Goal: Information Seeking & Learning: Check status

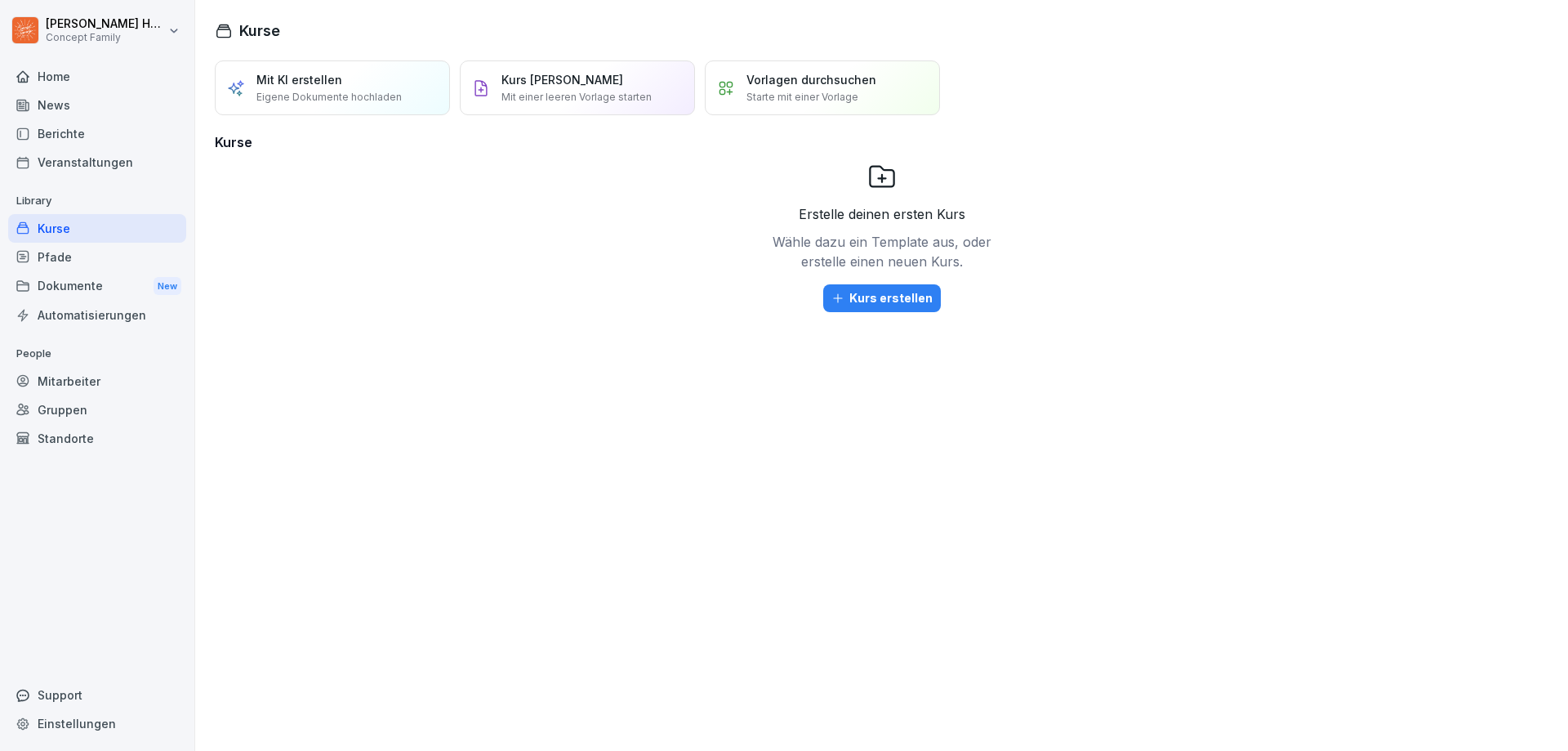
click at [68, 132] on div "Berichte" at bounding box center [97, 133] width 178 height 28
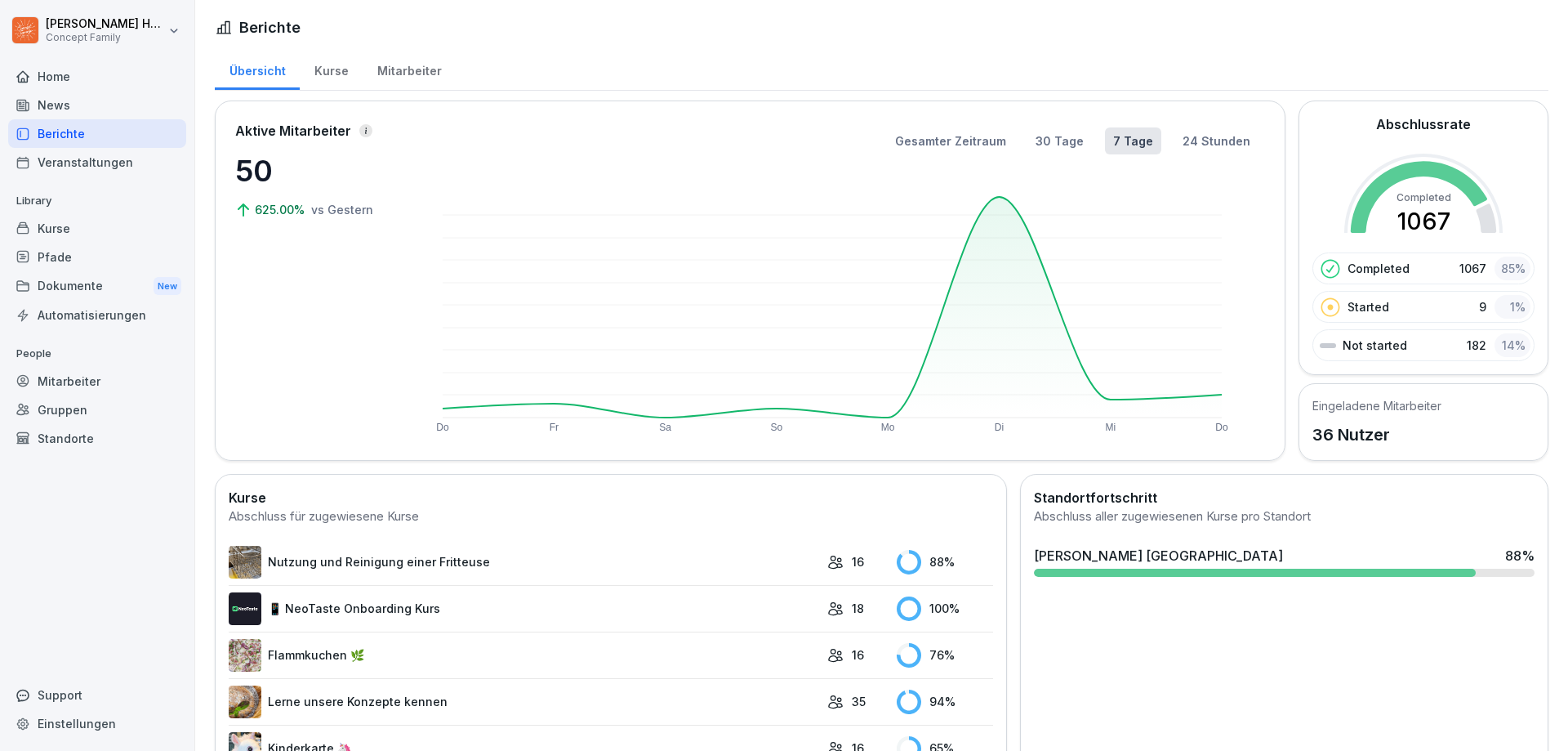
click at [379, 68] on div "Mitarbeiter" at bounding box center [409, 68] width 93 height 42
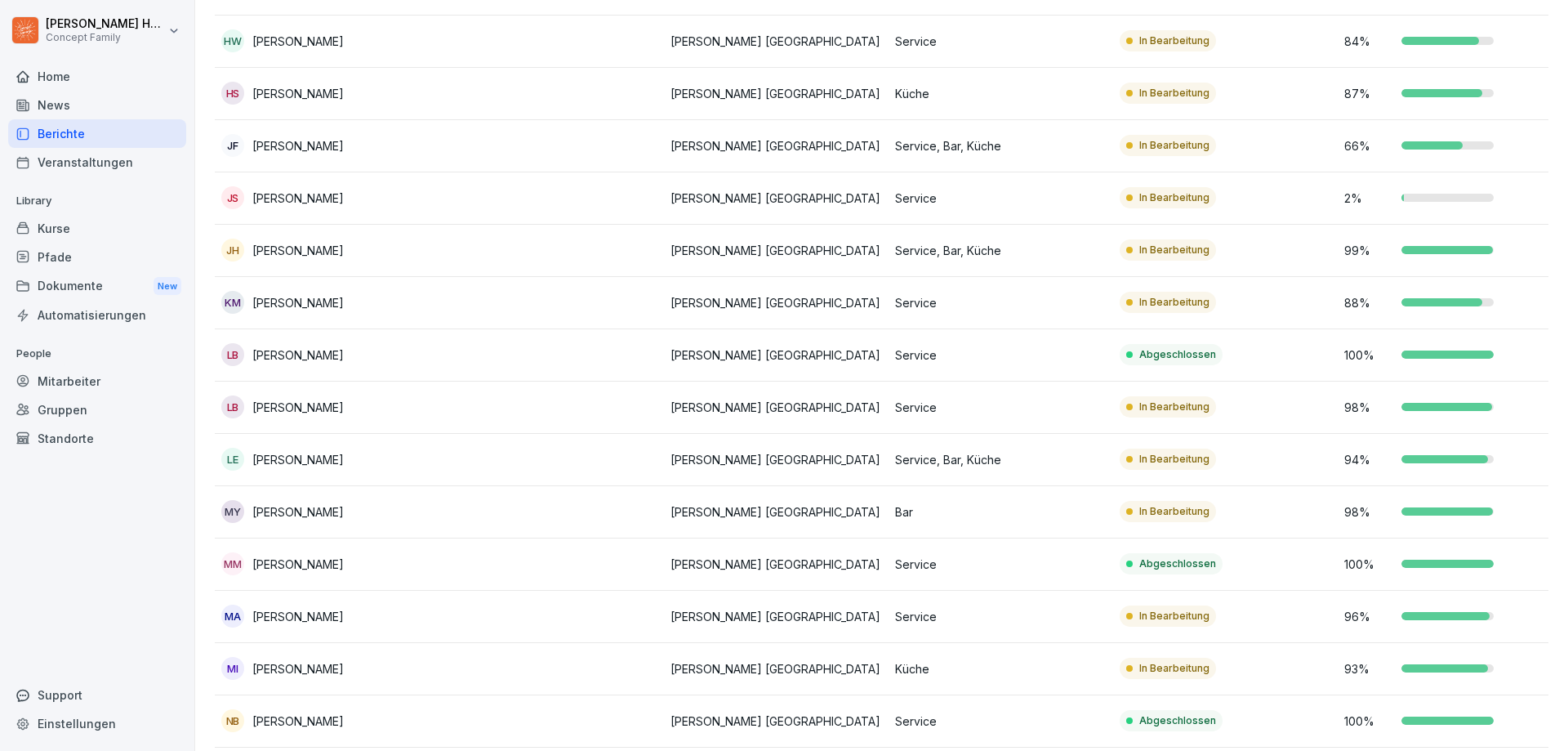
scroll to position [1062, 0]
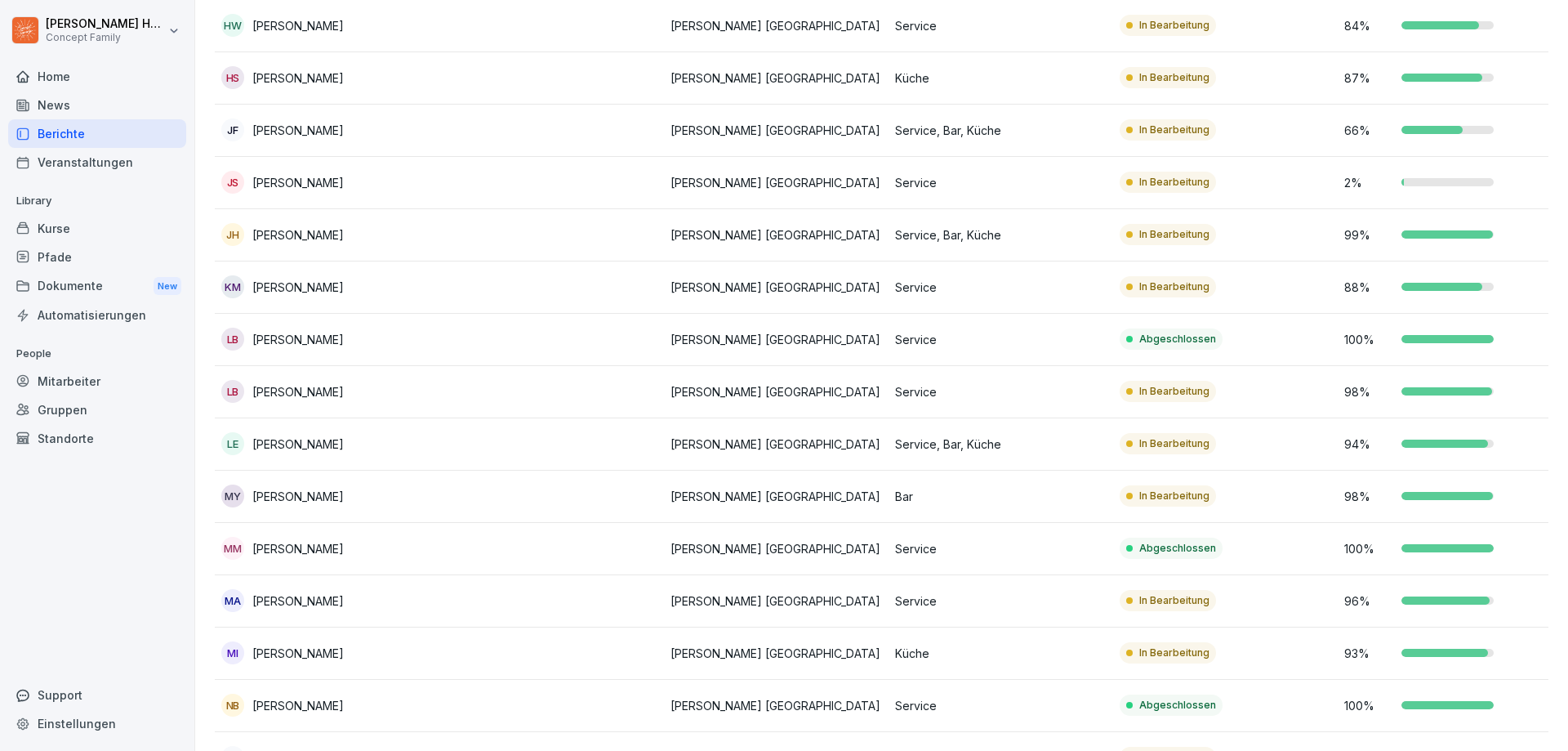
scroll to position [1143, 0]
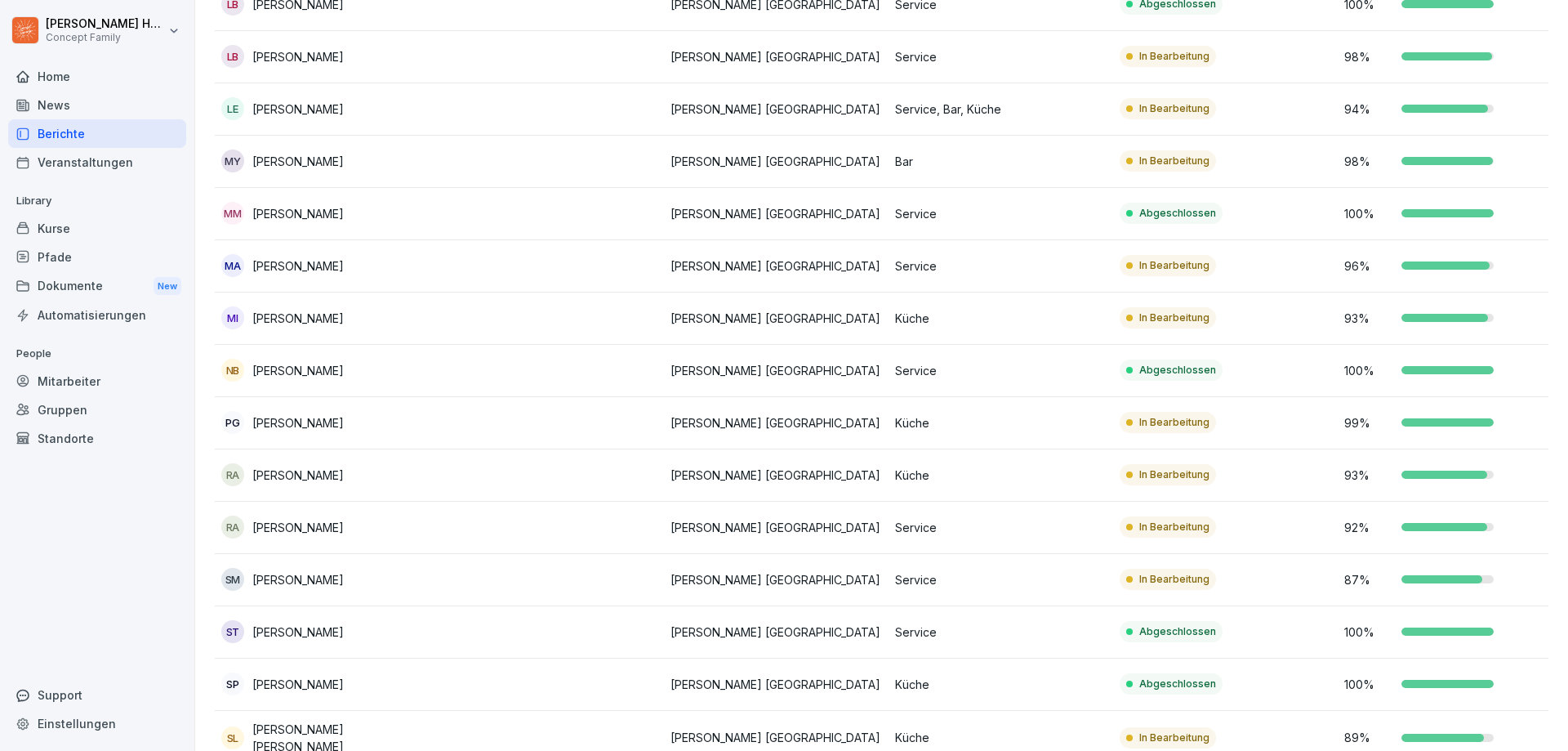
click at [424, 494] on td "RA Rashid Ahmed" at bounding box center [327, 476] width 224 height 53
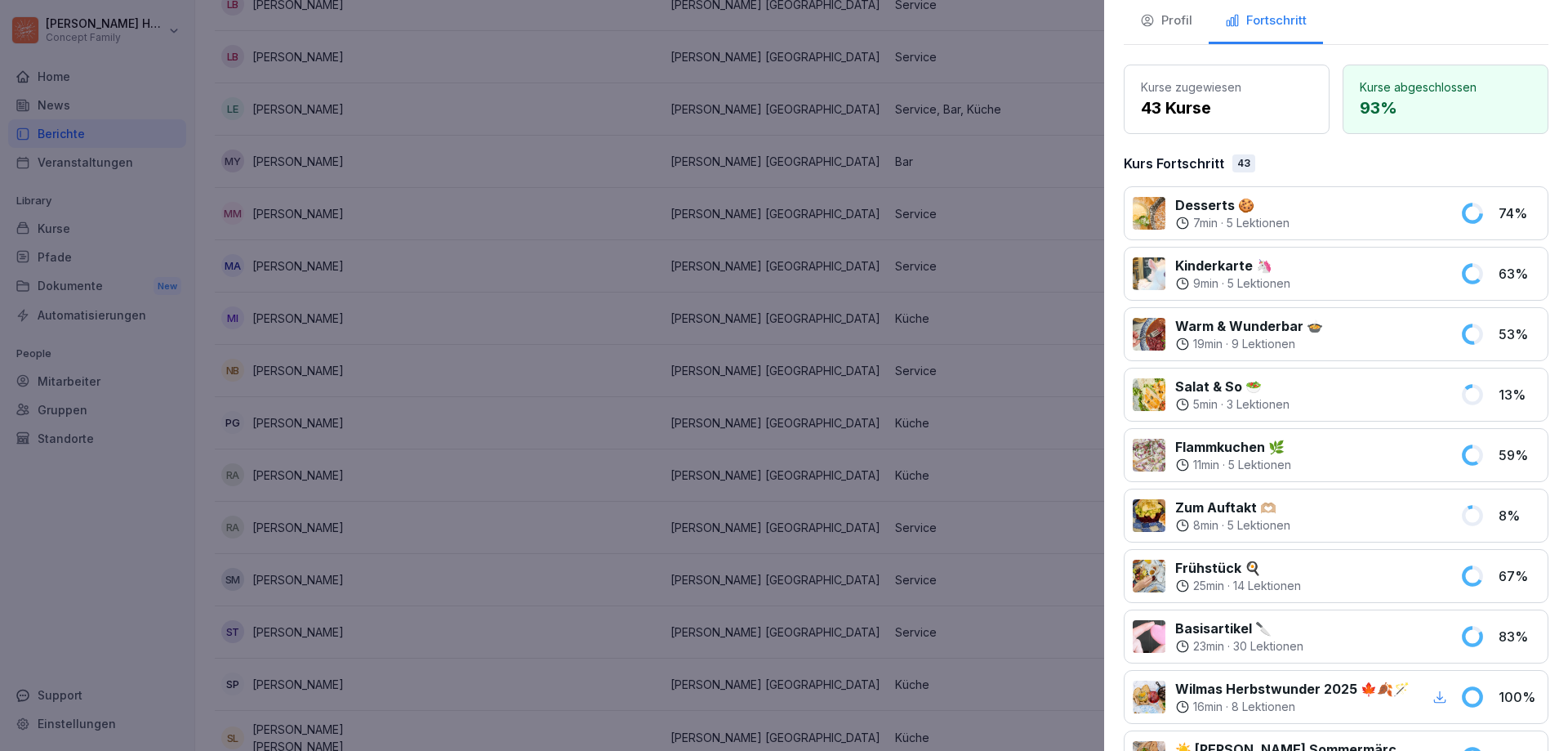
scroll to position [0, 0]
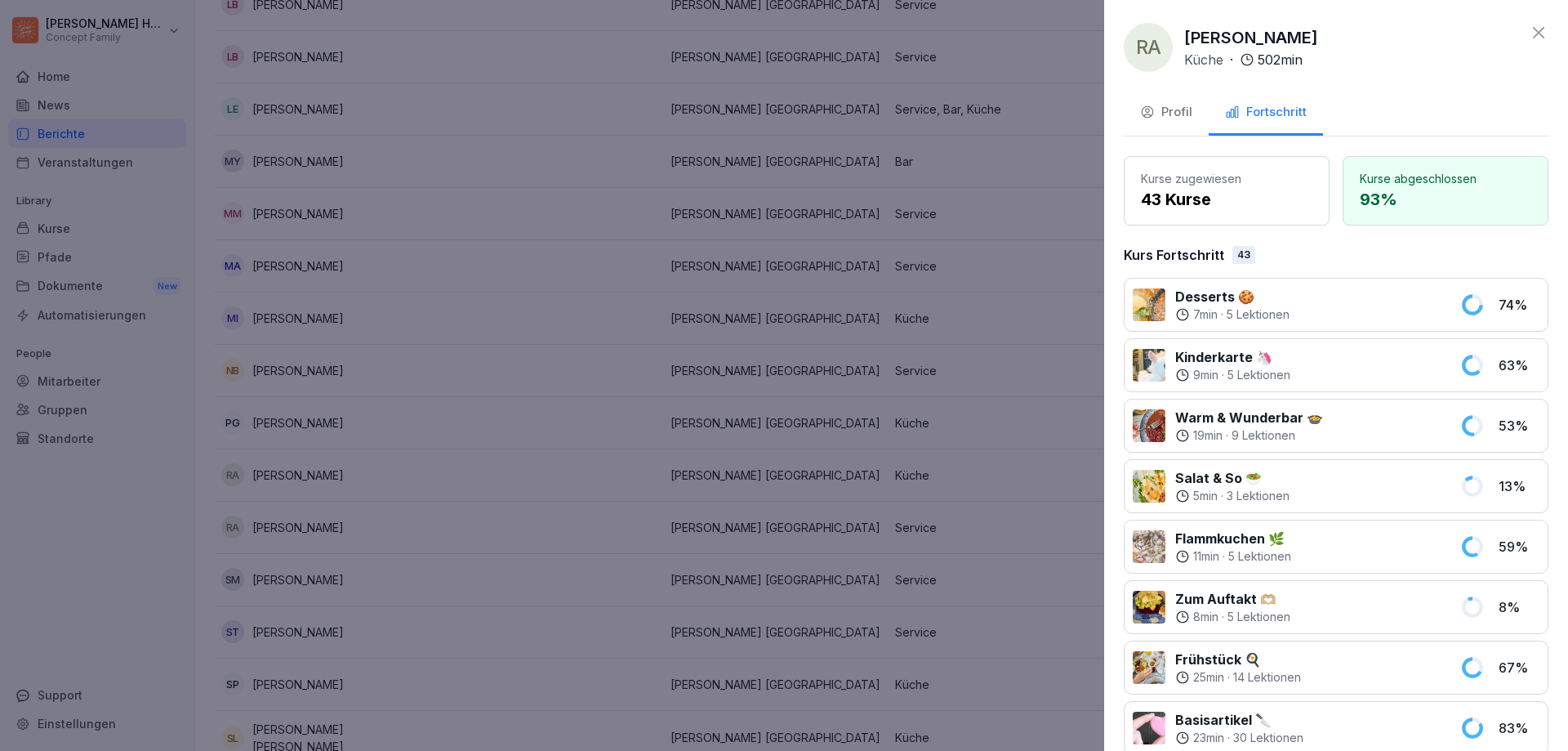
drag, startPoint x: 321, startPoint y: 143, endPoint x: 321, endPoint y: 129, distance: 14.0
click at [321, 135] on div at bounding box center [784, 376] width 1568 height 751
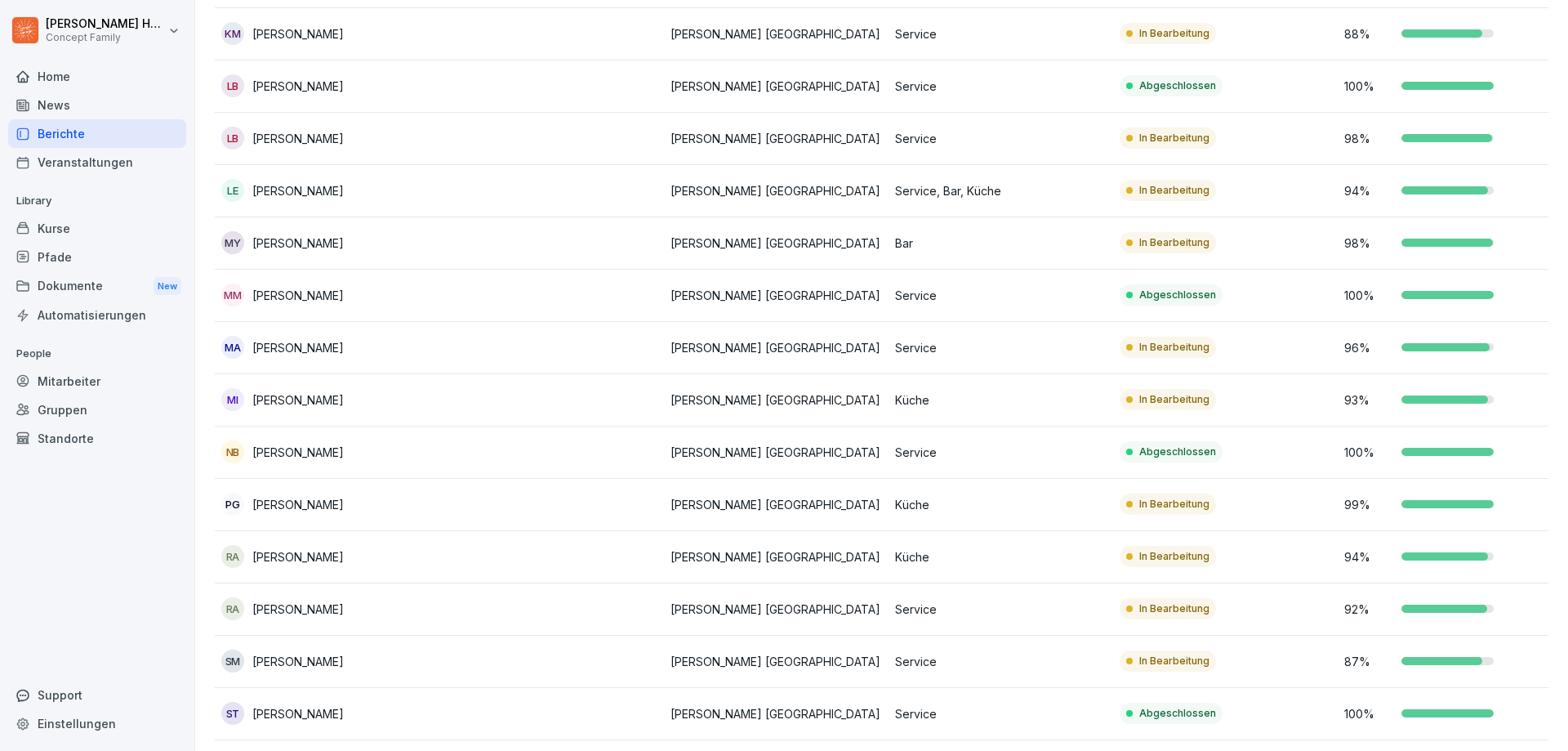
scroll to position [1143, 0]
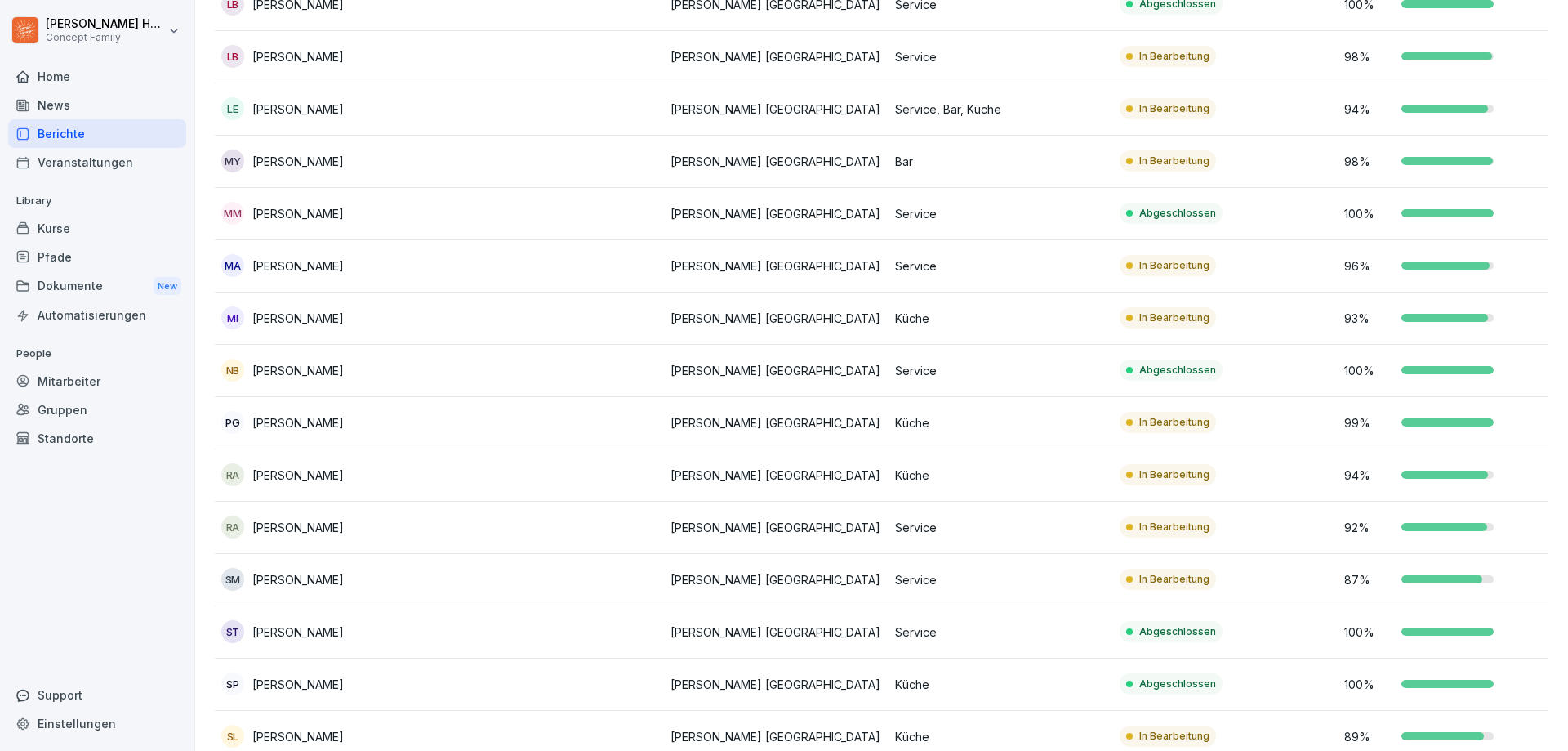
click at [354, 472] on div "RA Rashid Ahmed" at bounding box center [327, 474] width 212 height 22
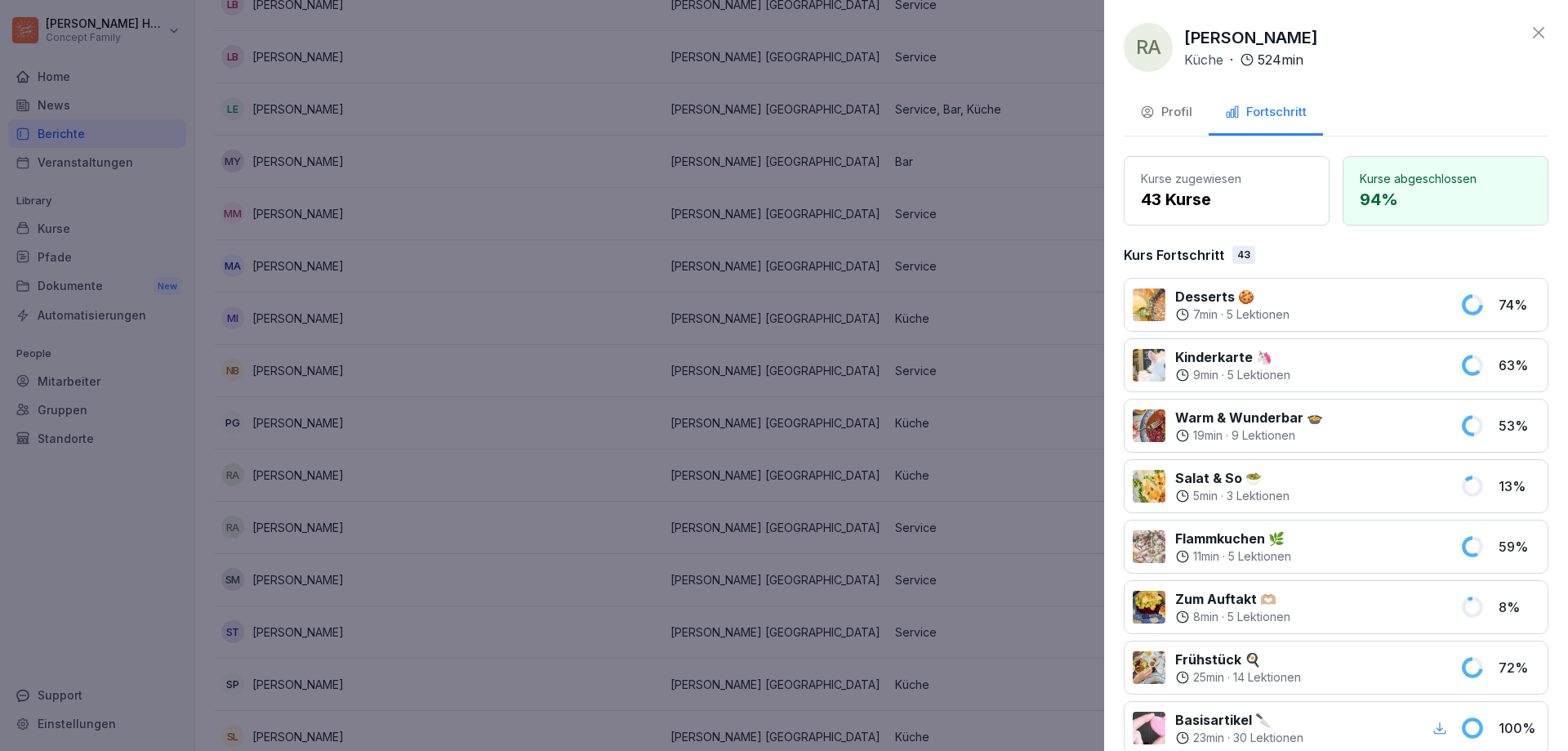
scroll to position [82, 0]
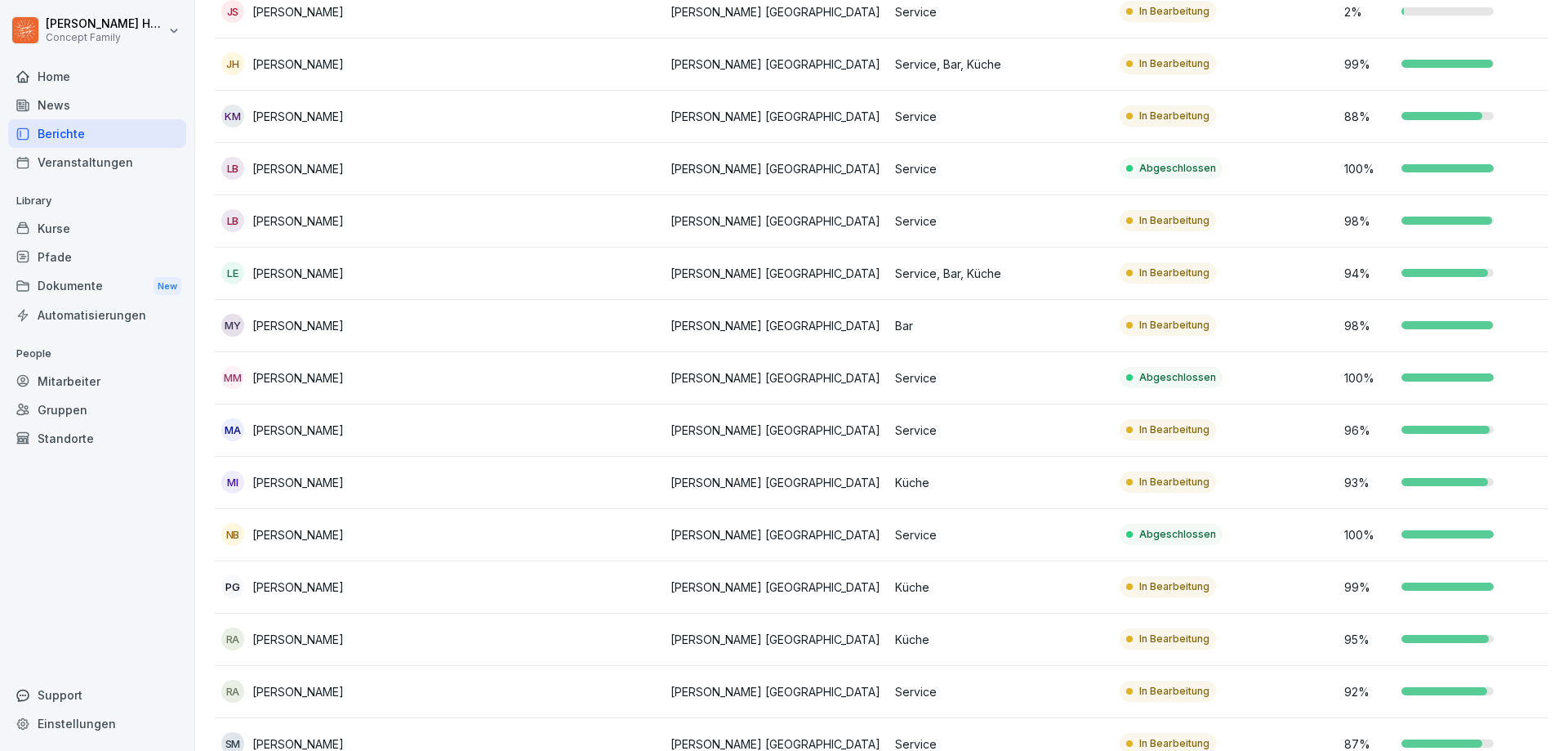
scroll to position [980, 0]
click at [762, 639] on p "[PERSON_NAME] [GEOGRAPHIC_DATA]" at bounding box center [776, 639] width 212 height 18
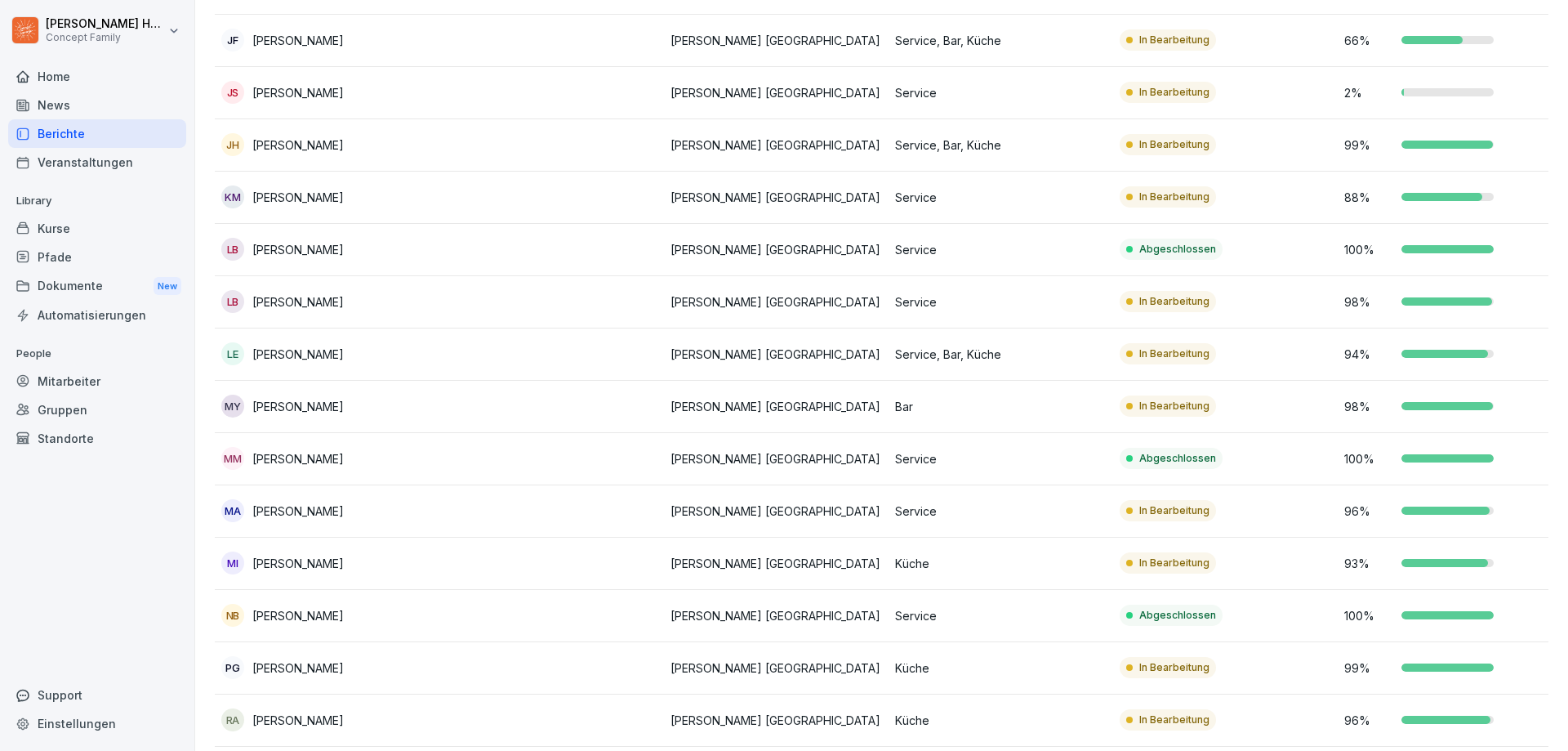
scroll to position [980, 0]
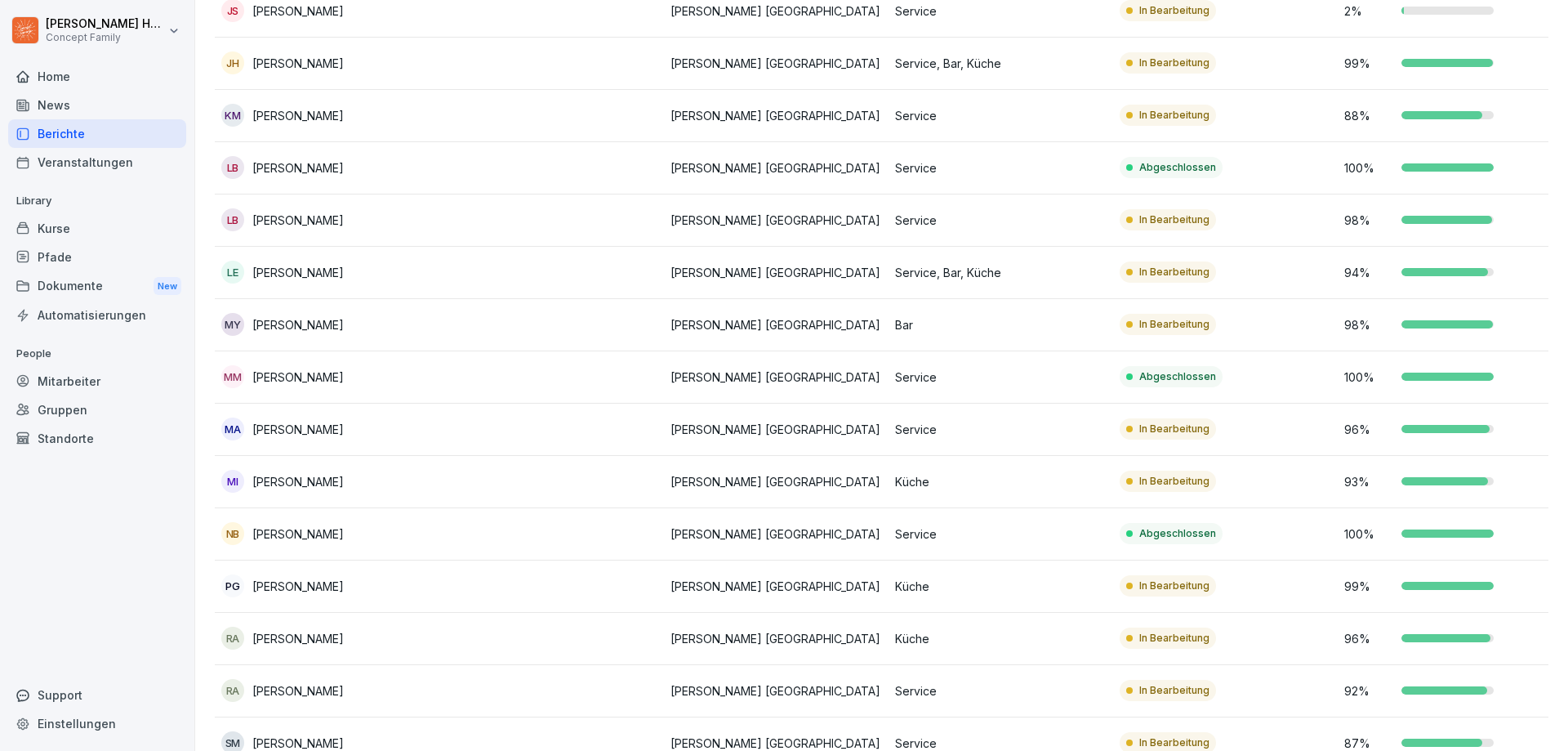
click at [332, 651] on td "[PERSON_NAME] [PERSON_NAME]" at bounding box center [327, 639] width 224 height 53
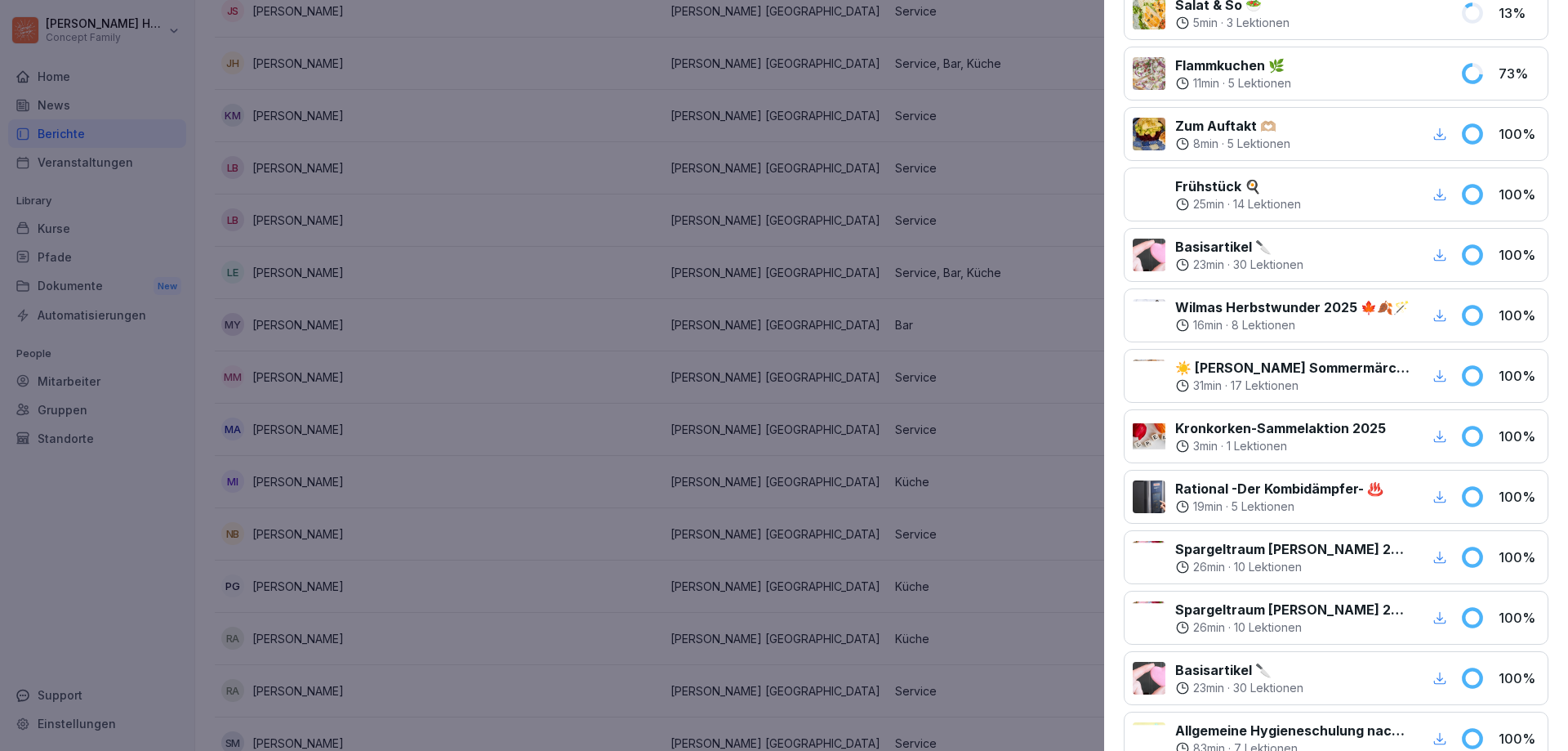
scroll to position [0, 0]
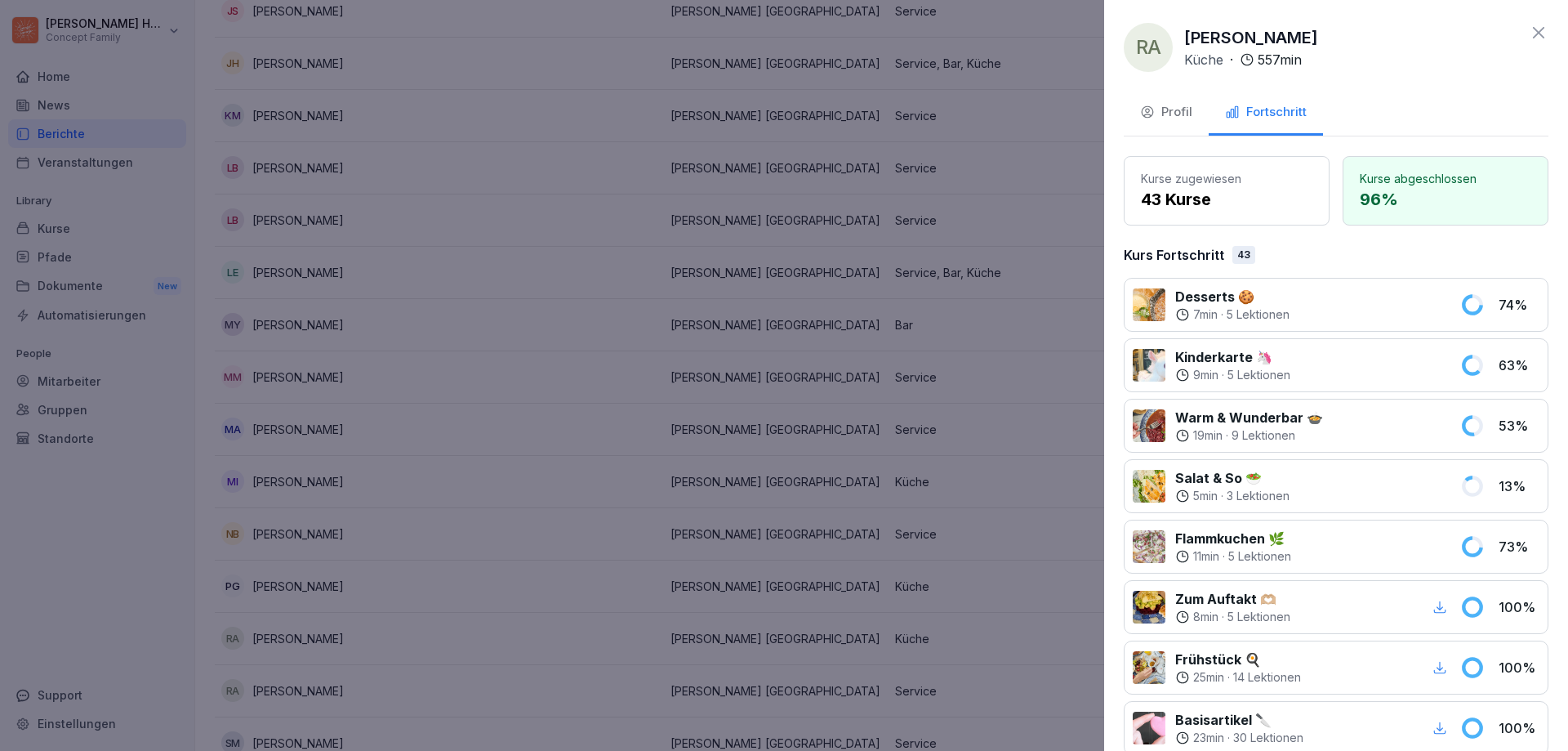
click at [1178, 118] on div "Profil" at bounding box center [1166, 112] width 53 height 19
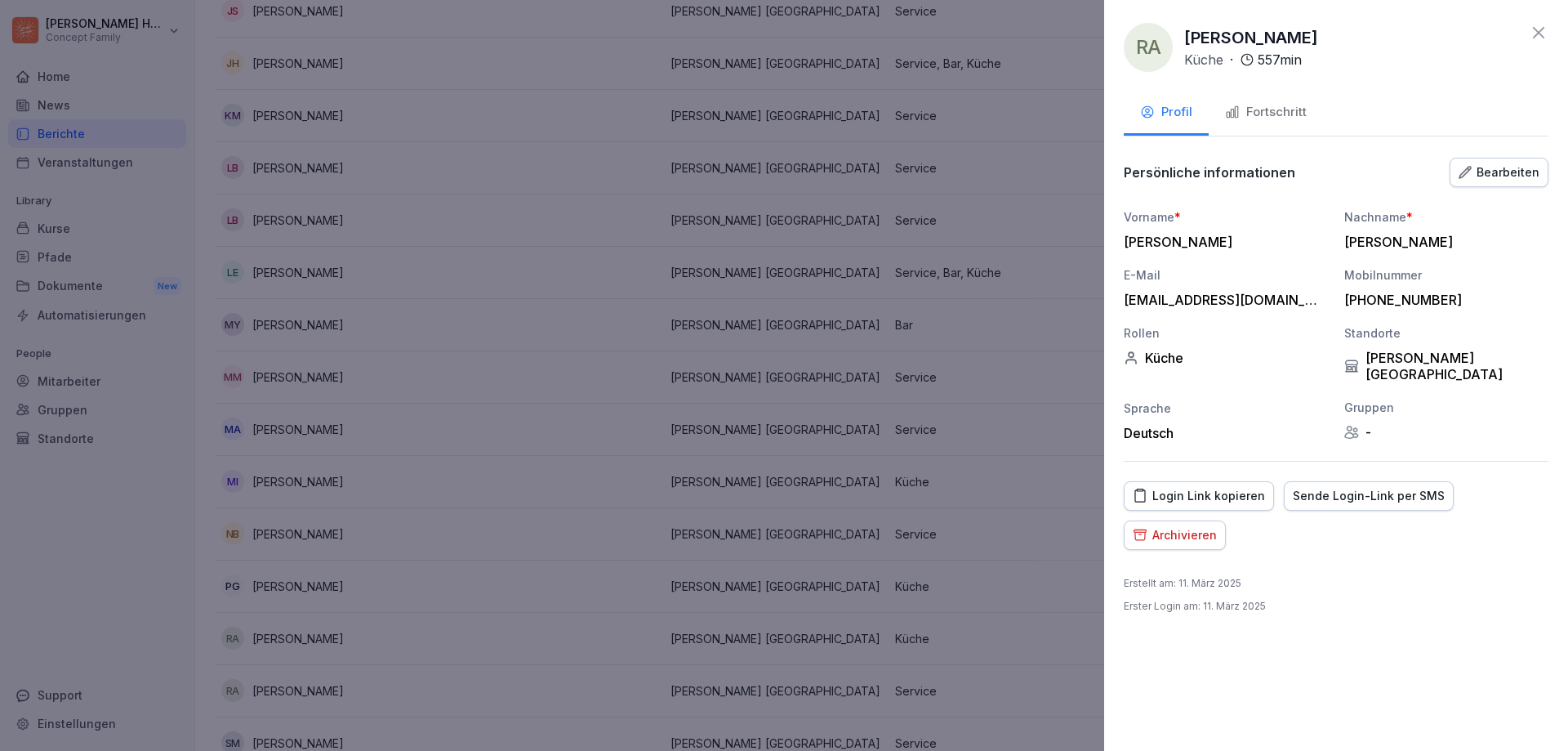
click at [1261, 117] on div "Fortschritt" at bounding box center [1266, 112] width 82 height 19
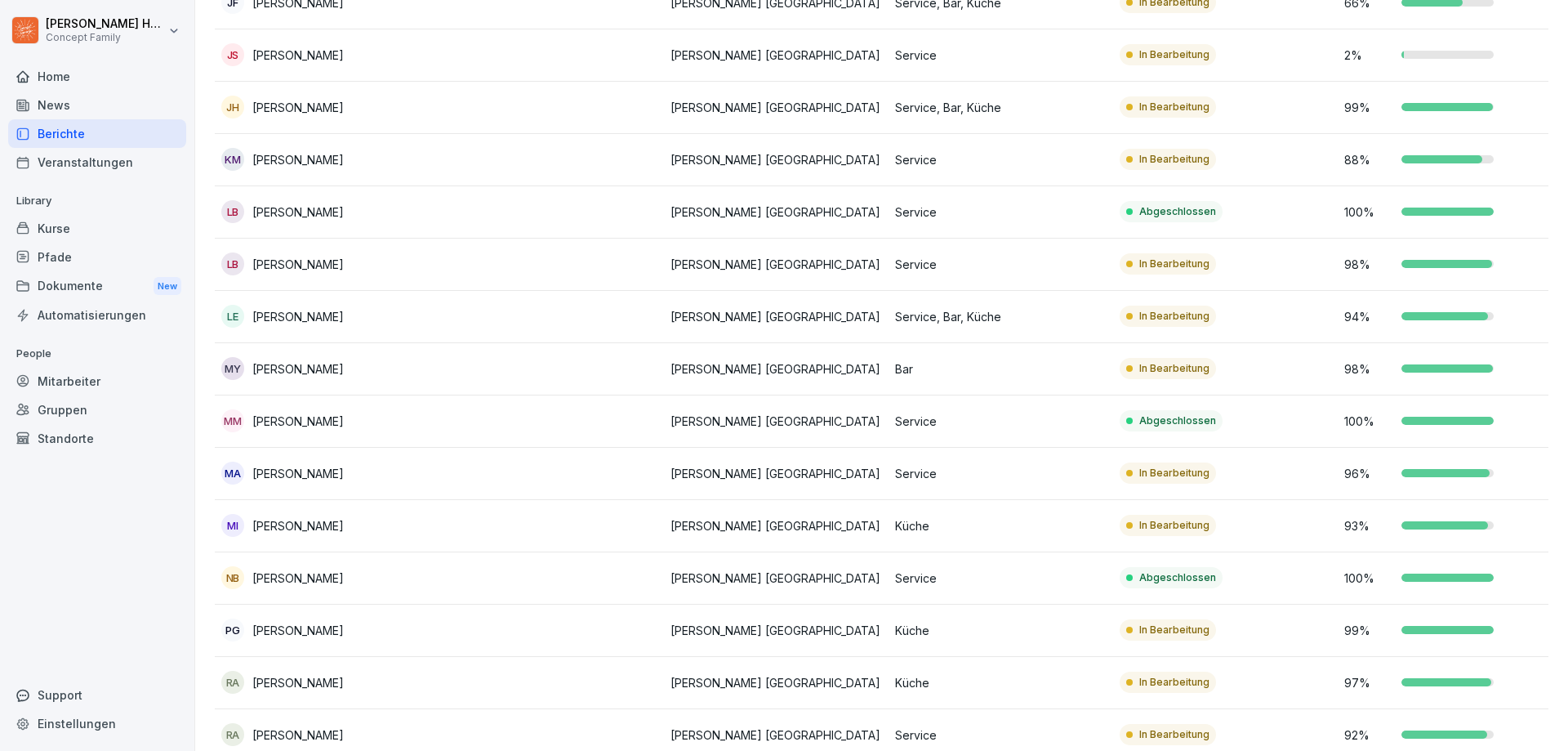
scroll to position [980, 0]
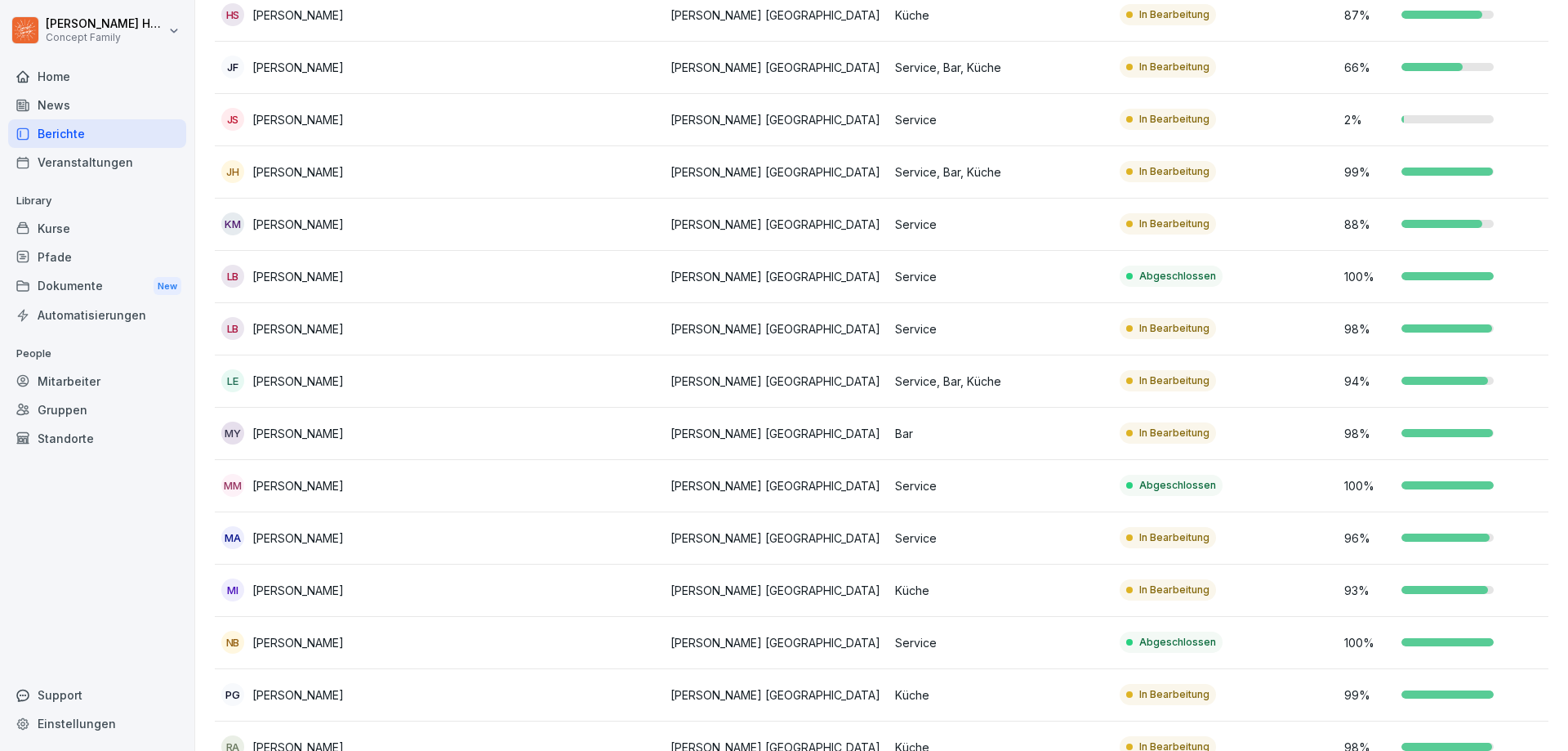
scroll to position [898, 0]
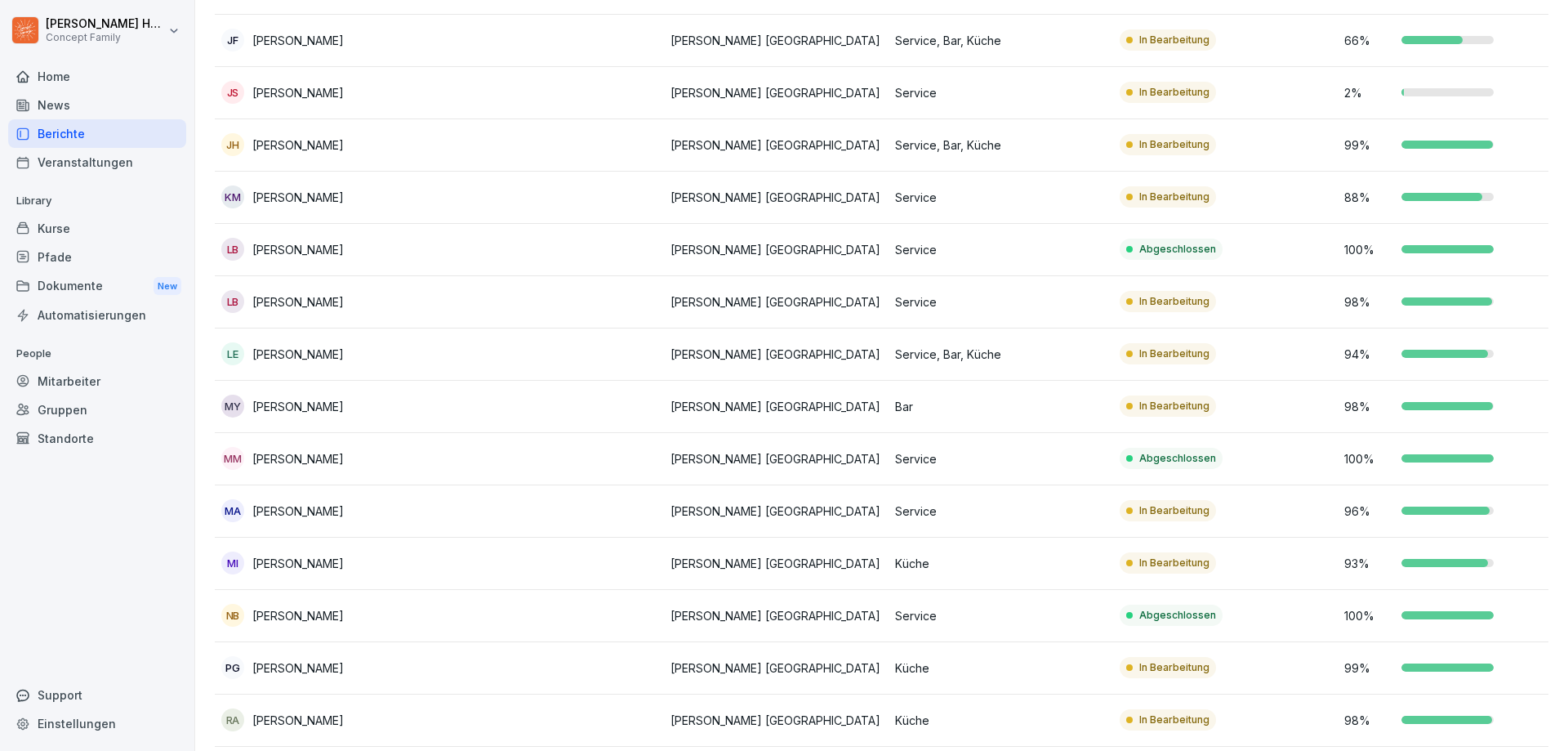
click at [374, 717] on div "[PERSON_NAME] [PERSON_NAME]" at bounding box center [327, 719] width 212 height 22
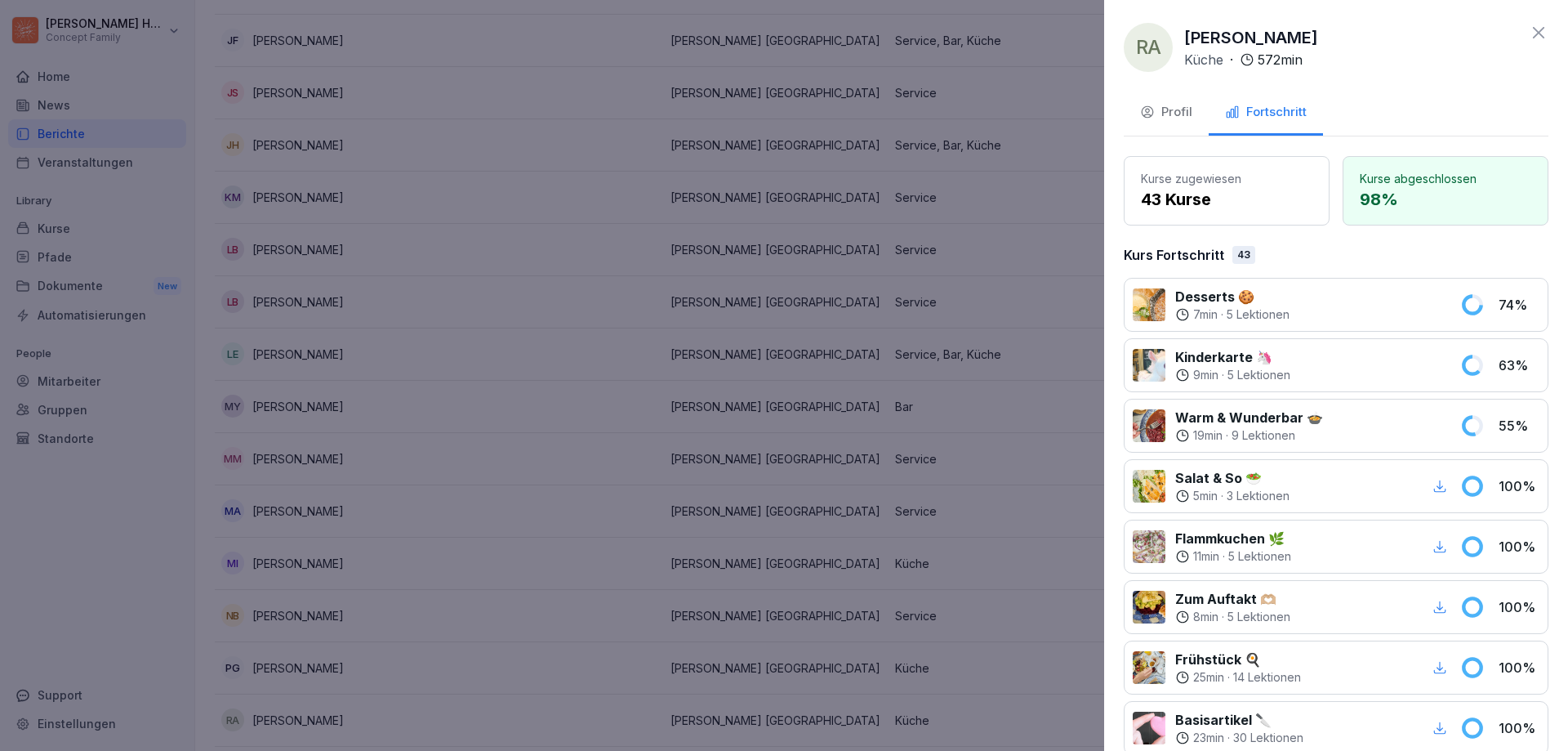
click at [173, 162] on div at bounding box center [784, 376] width 1568 height 751
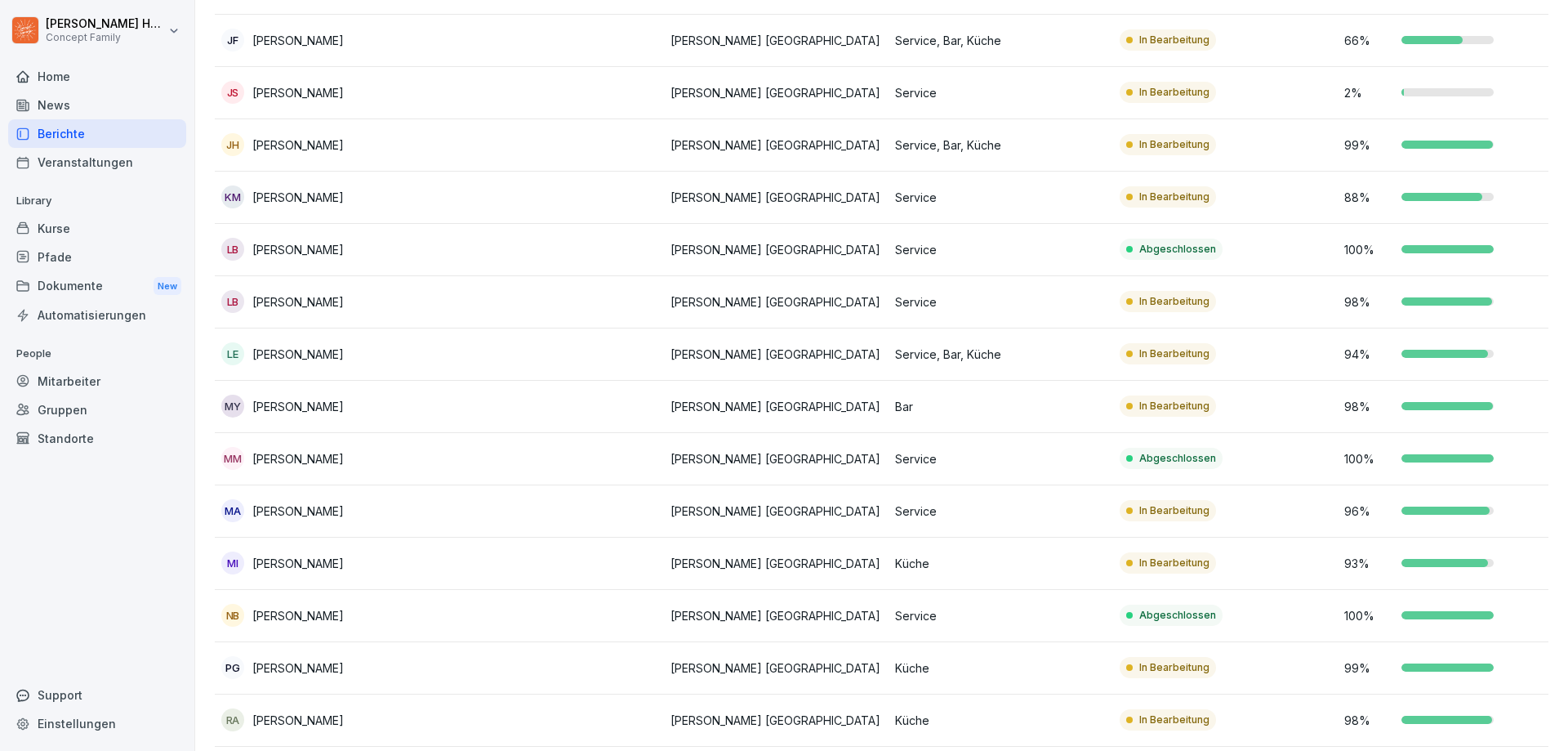
click at [321, 717] on p "[PERSON_NAME]" at bounding box center [298, 720] width 92 height 18
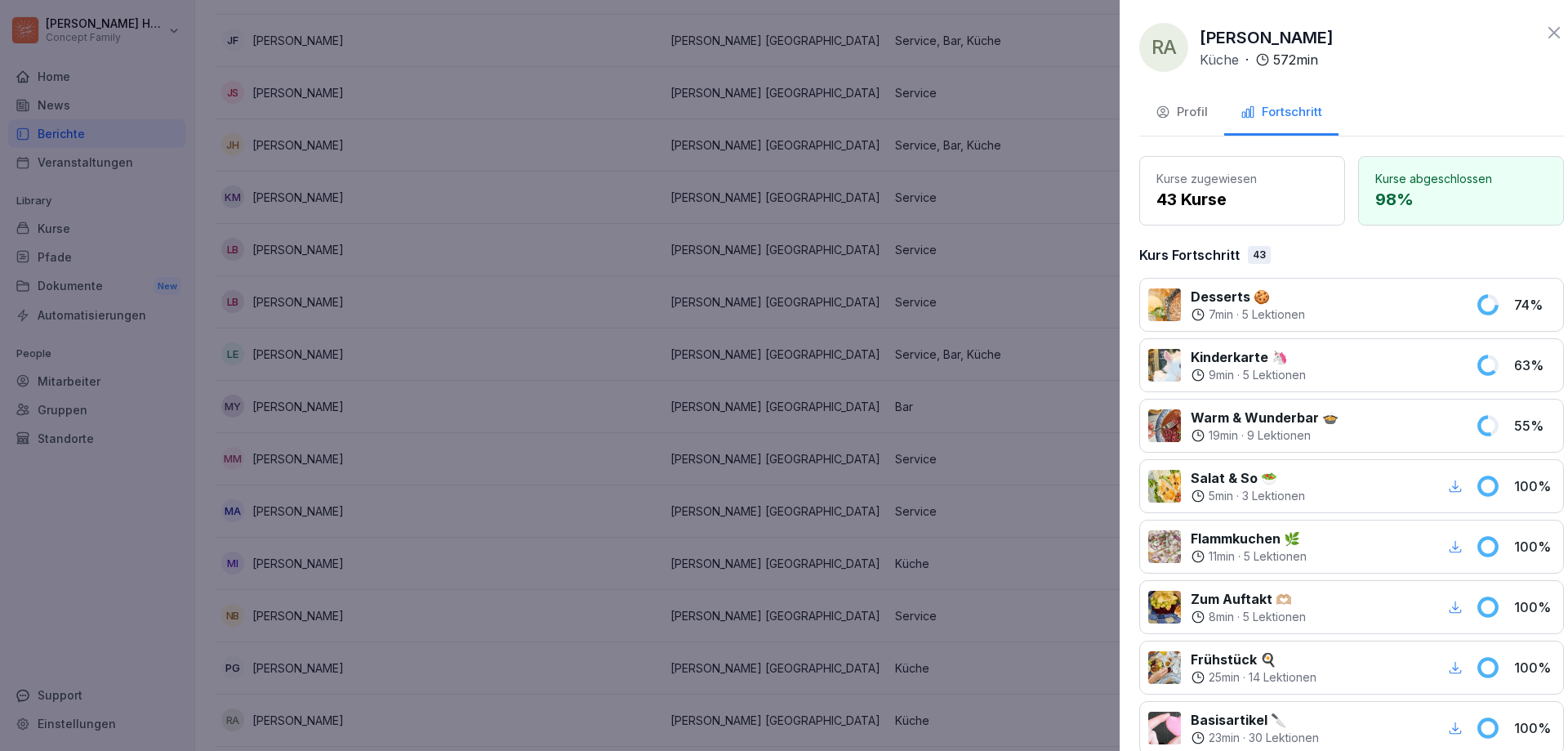
click at [756, 564] on div at bounding box center [784, 376] width 1568 height 751
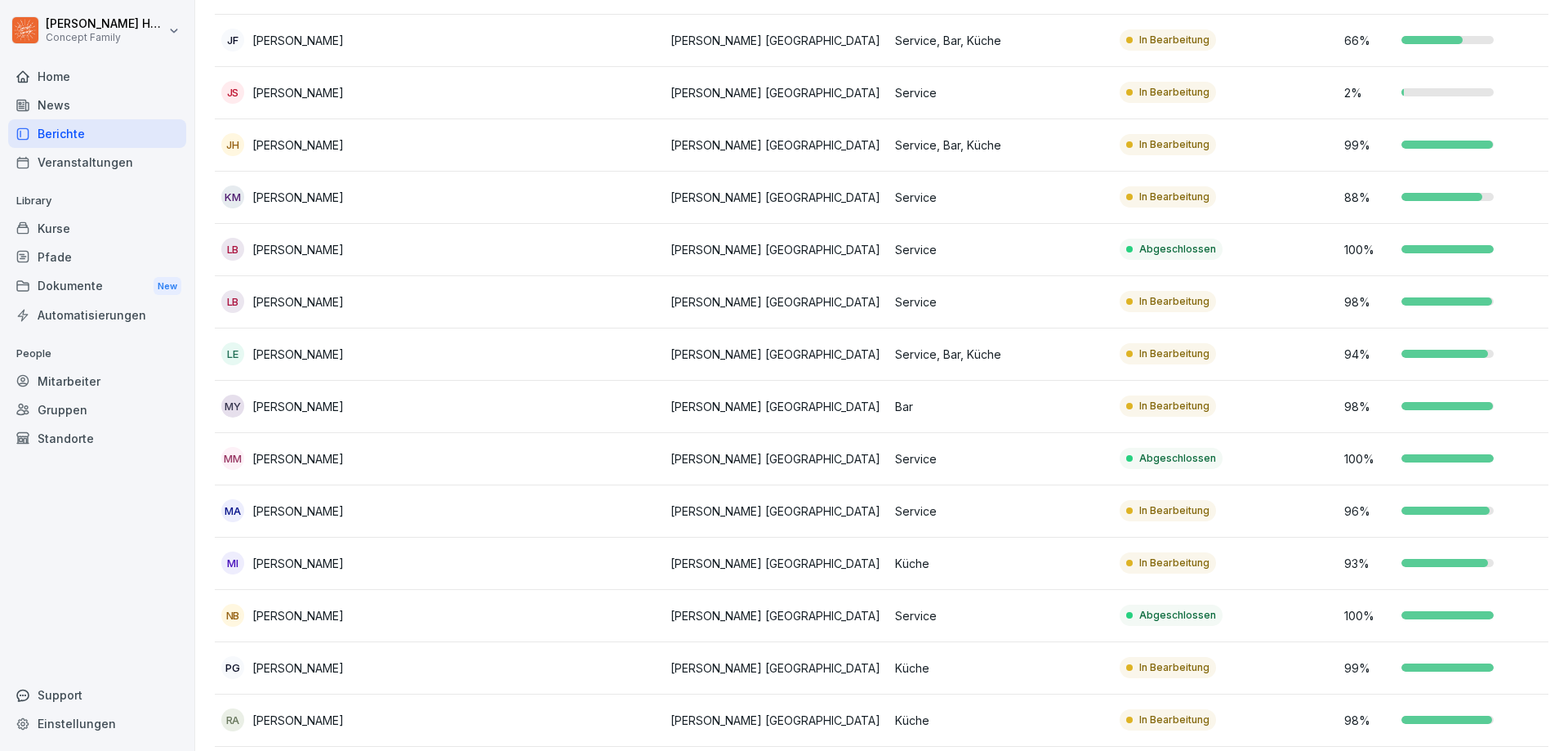
scroll to position [980, 0]
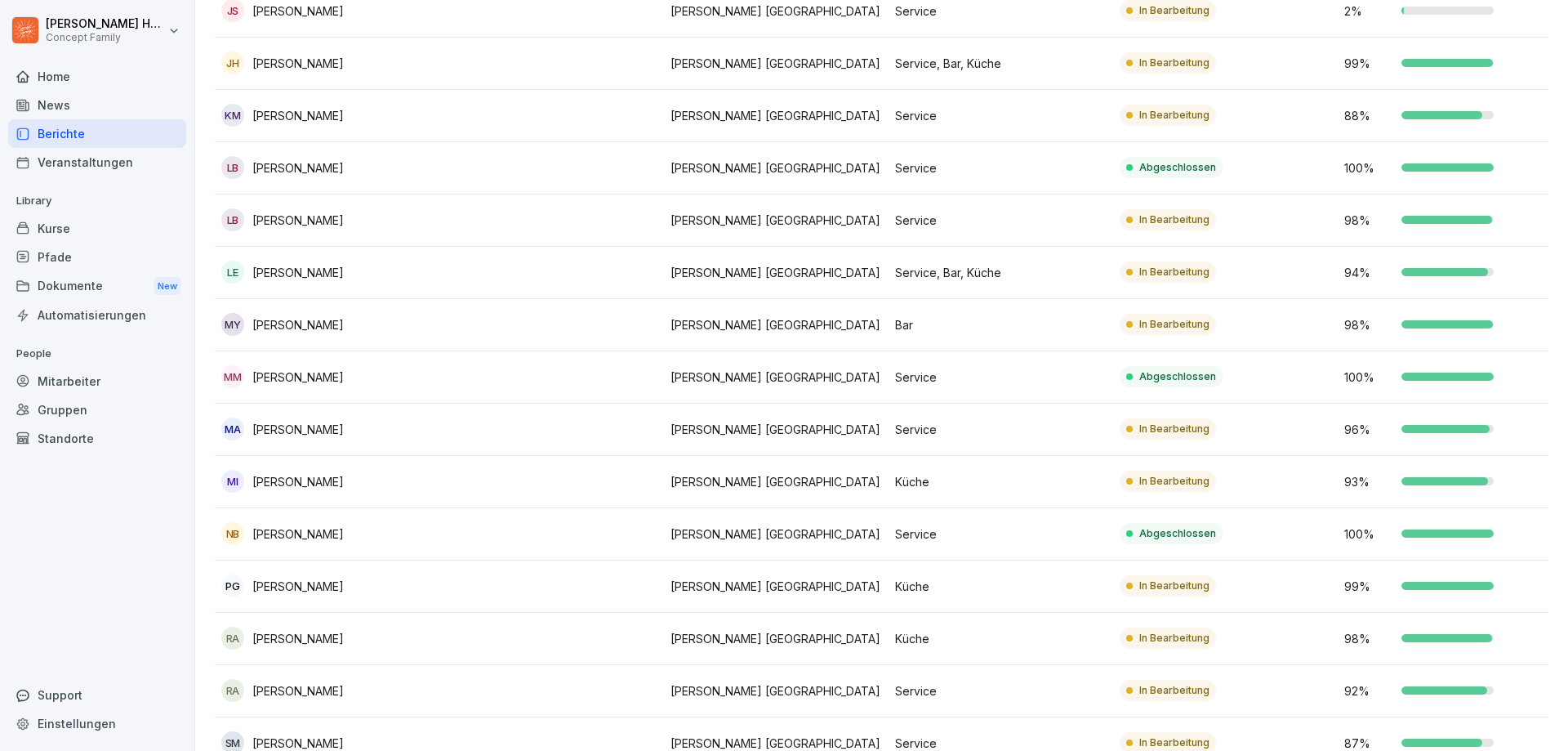
click at [328, 646] on p "[PERSON_NAME]" at bounding box center [298, 639] width 92 height 18
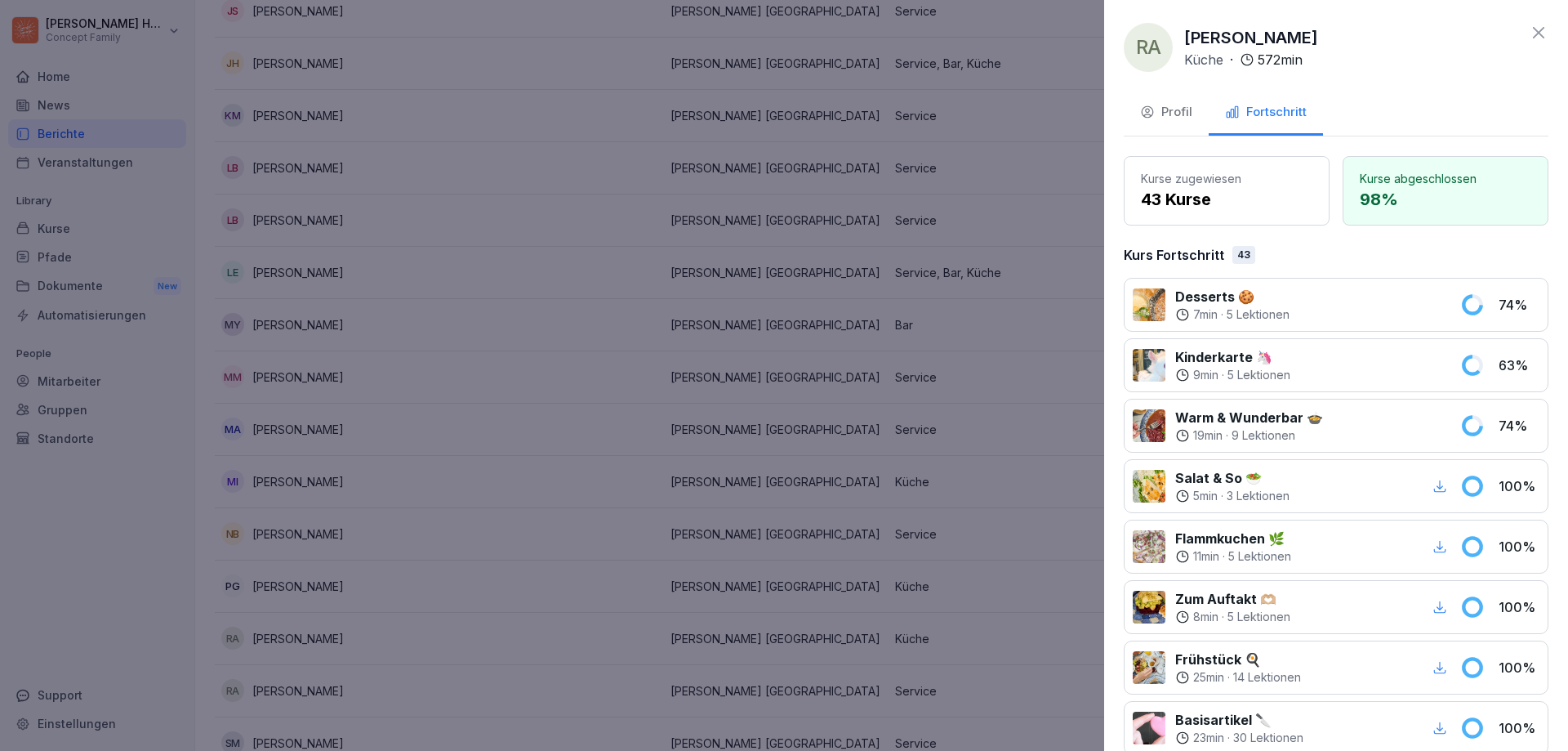
click at [919, 327] on div at bounding box center [784, 376] width 1568 height 751
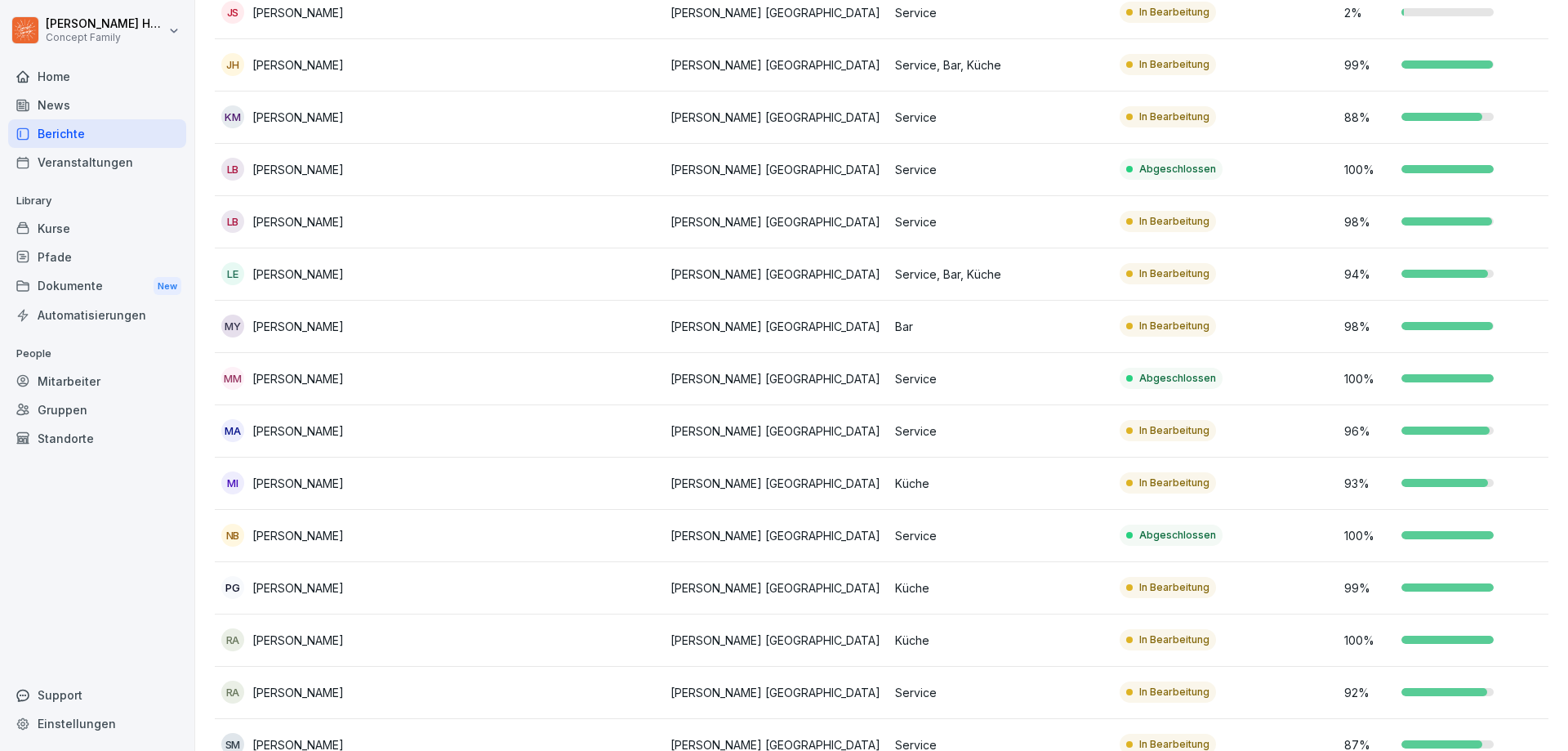
scroll to position [980, 0]
click at [318, 635] on p "[PERSON_NAME]" at bounding box center [298, 639] width 92 height 18
click at [45, 88] on div "Home" at bounding box center [97, 76] width 178 height 28
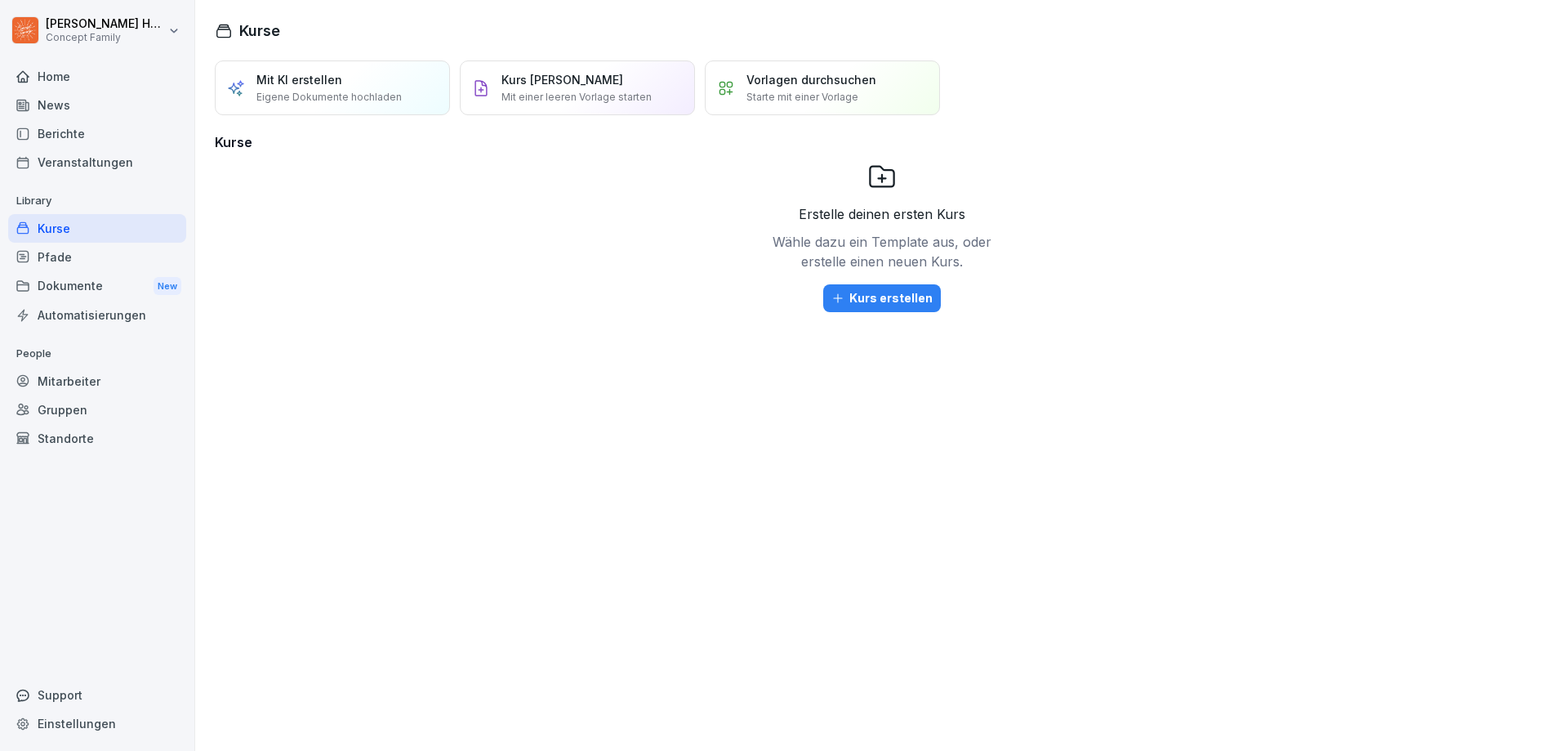
click at [65, 141] on div "Berichte" at bounding box center [97, 133] width 178 height 28
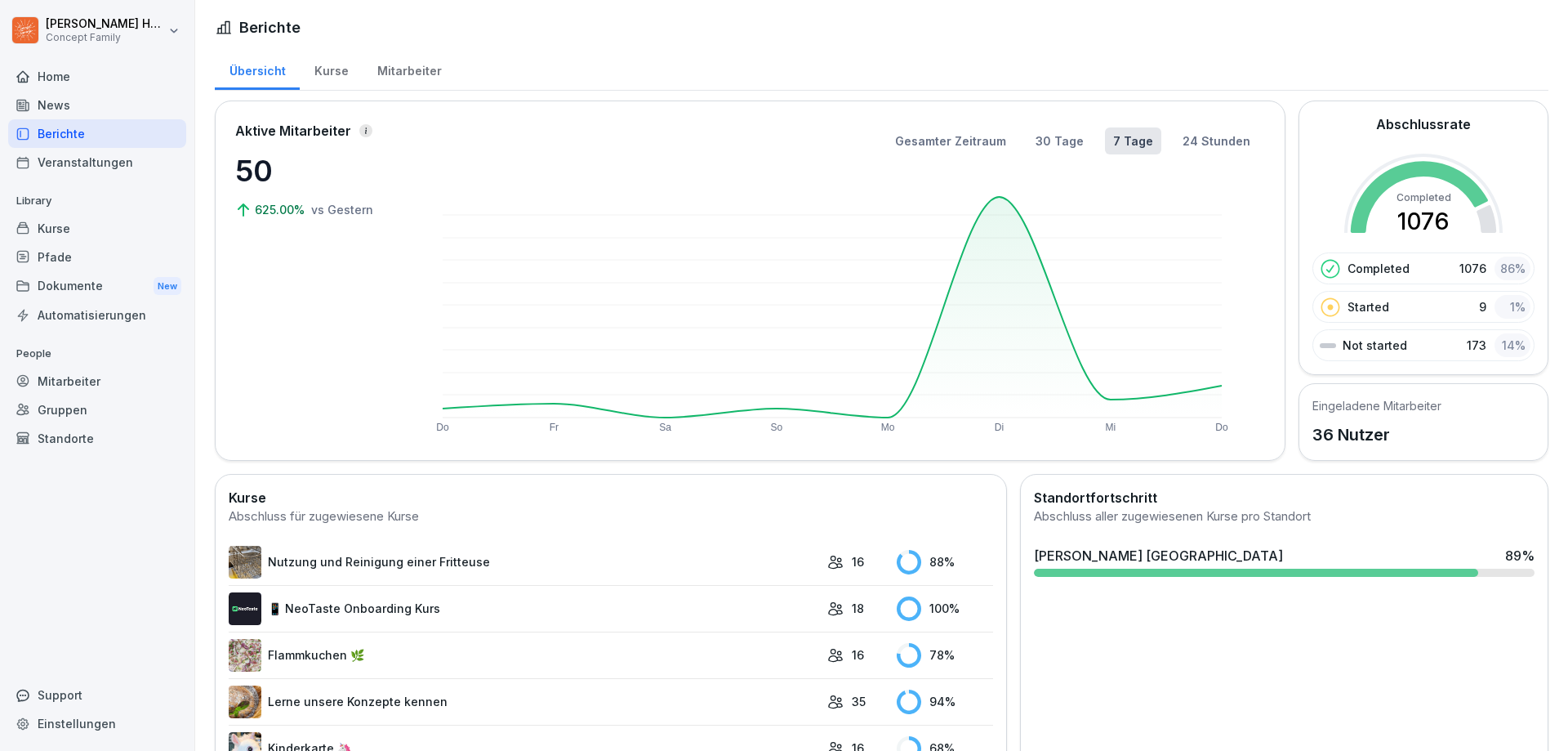
click at [420, 69] on div "Mitarbeiter" at bounding box center [409, 68] width 93 height 42
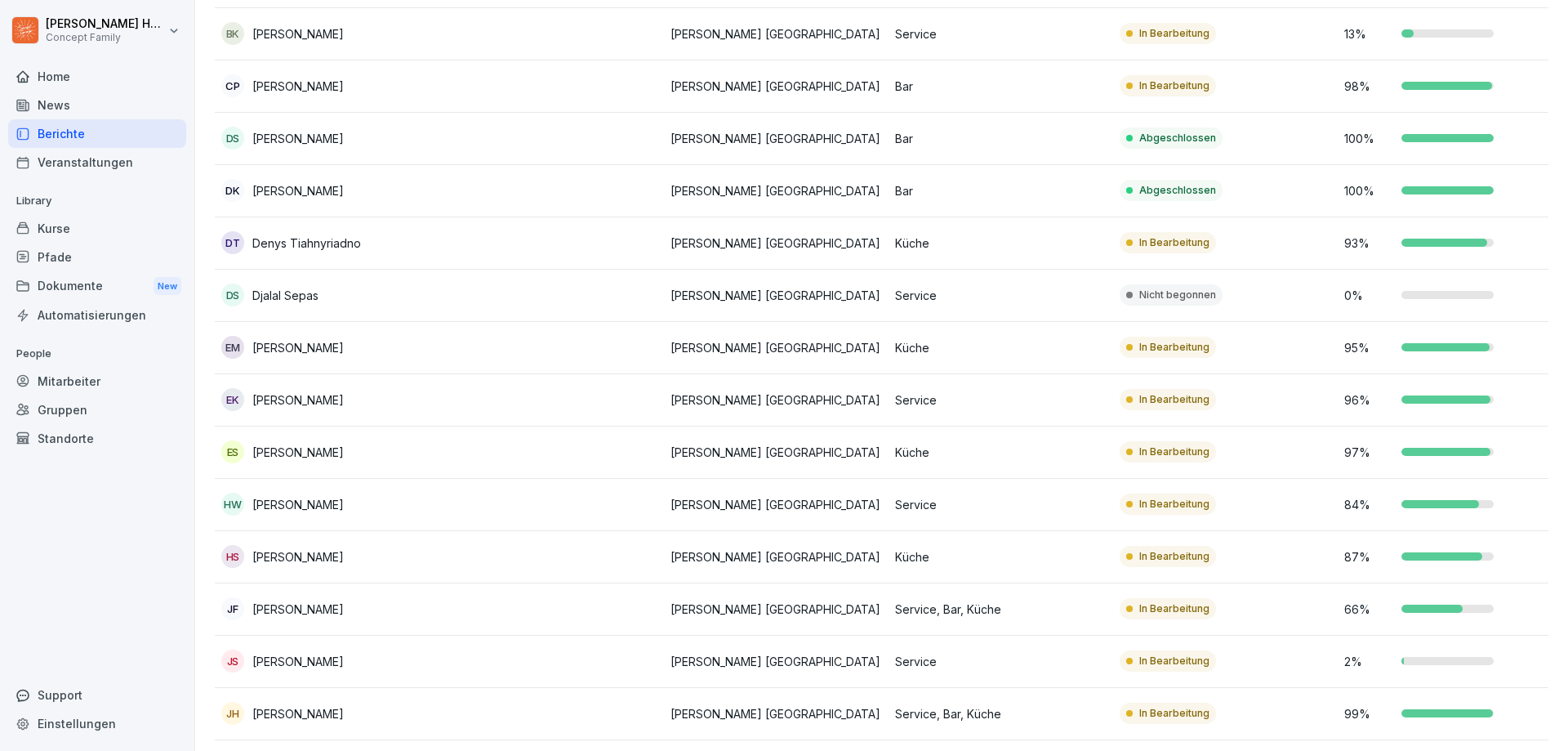
scroll to position [370, 0]
